Goal: Understand process/instructions

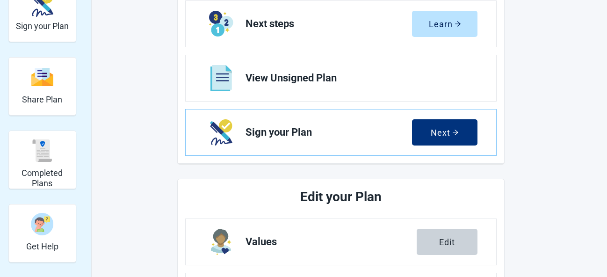
scroll to position [112, 0]
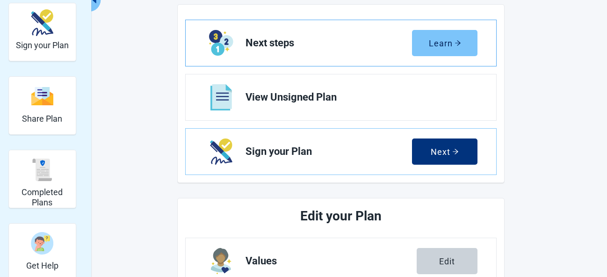
click at [441, 46] on div "Learn" at bounding box center [445, 42] width 32 height 9
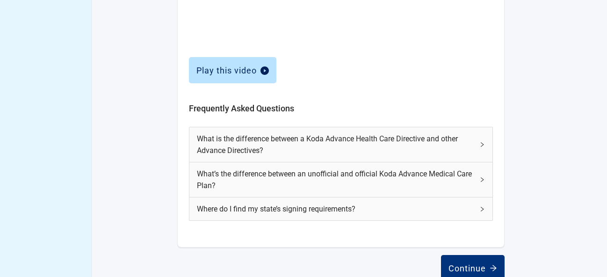
scroll to position [449, 0]
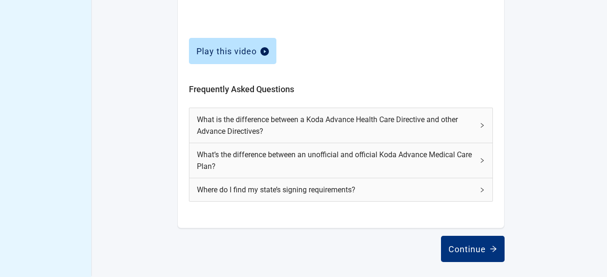
click at [483, 189] on icon "right" at bounding box center [482, 190] width 3 height 5
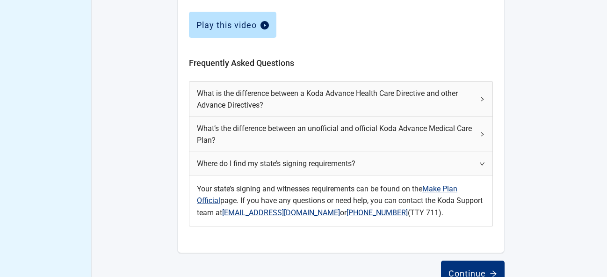
scroll to position [500, 0]
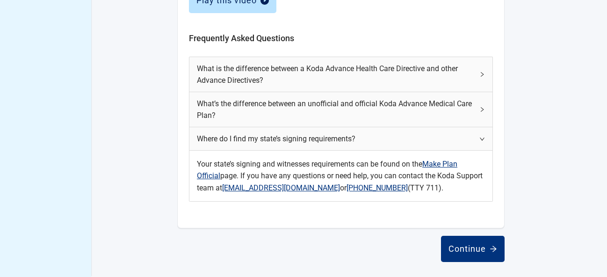
click at [445, 164] on link "Make Plan Official" at bounding box center [327, 169] width 261 height 21
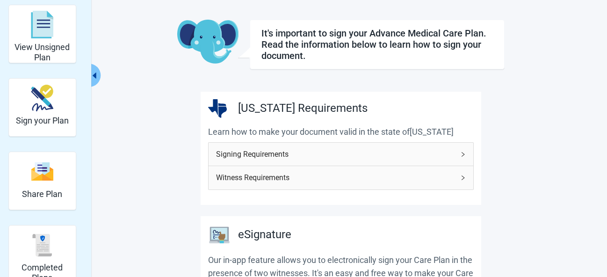
scroll to position [56, 0]
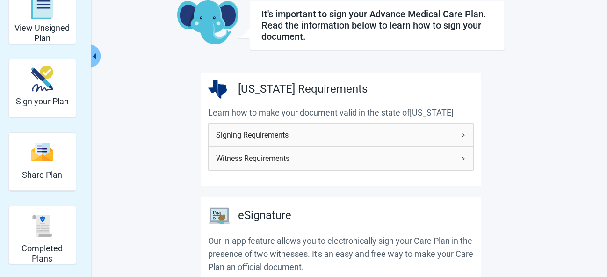
click at [464, 135] on icon "right" at bounding box center [463, 135] width 3 height 5
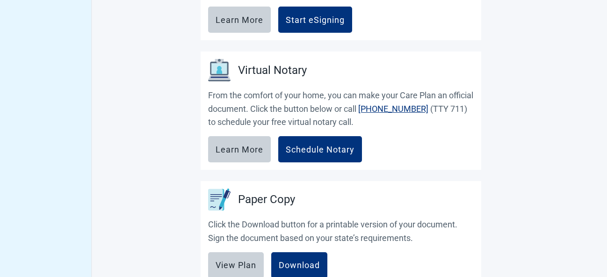
scroll to position [337, 0]
